Goal: Navigation & Orientation: Find specific page/section

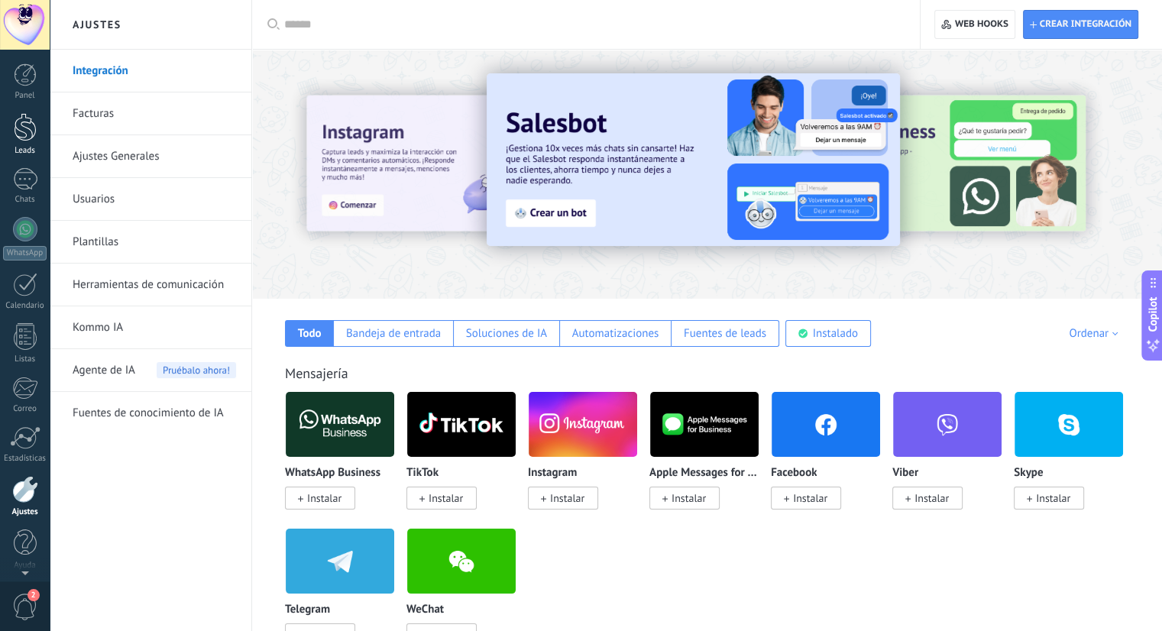
click at [20, 138] on div at bounding box center [25, 127] width 23 height 28
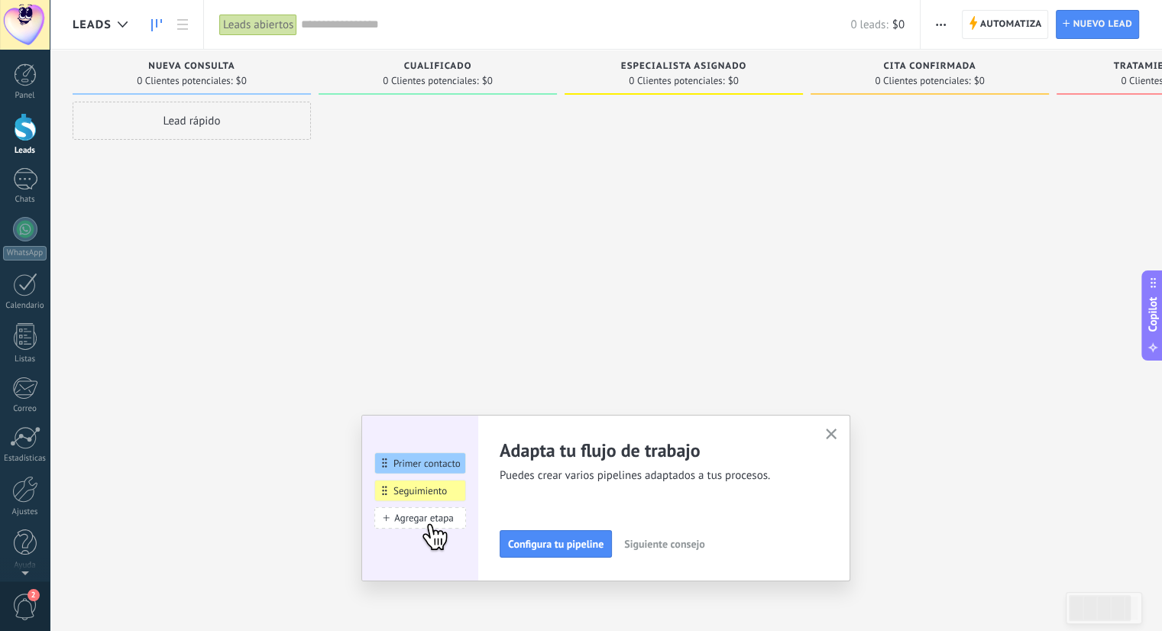
click at [18, 129] on div at bounding box center [25, 127] width 23 height 28
